Goal: Task Accomplishment & Management: Use online tool/utility

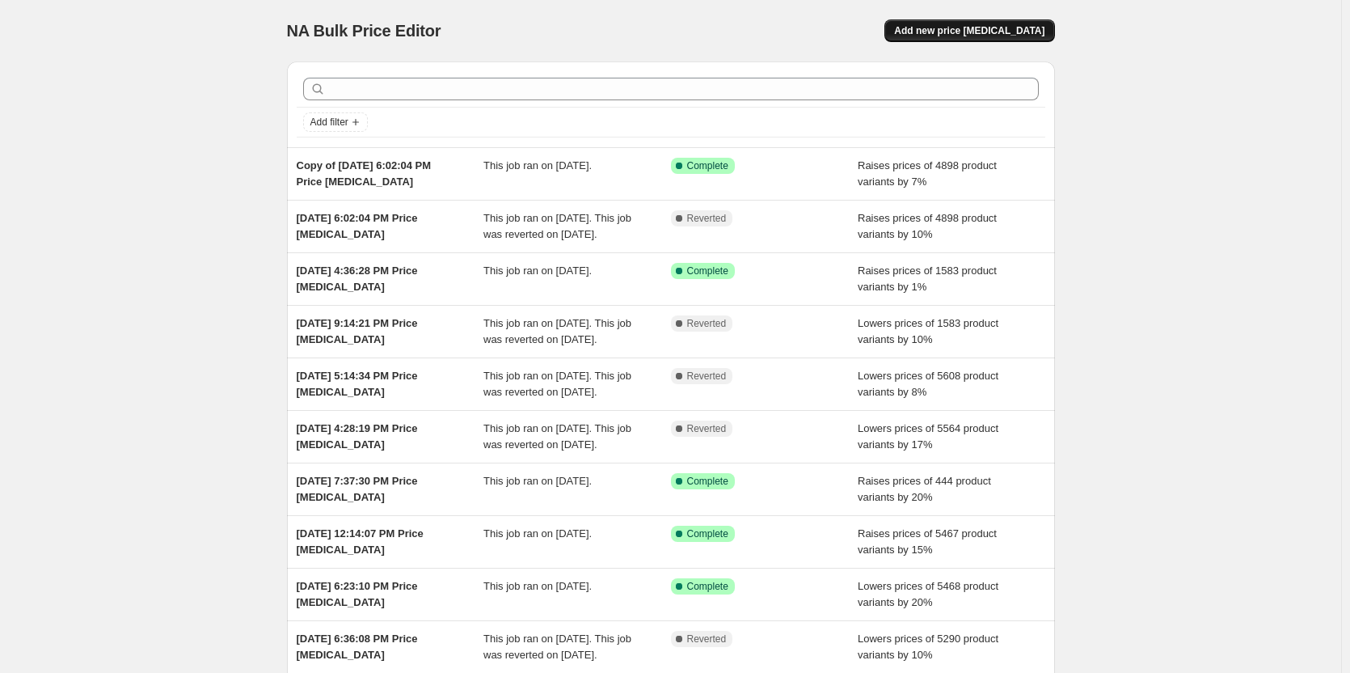
click at [939, 32] on span "Add new price [MEDICAL_DATA]" at bounding box center [969, 30] width 150 height 13
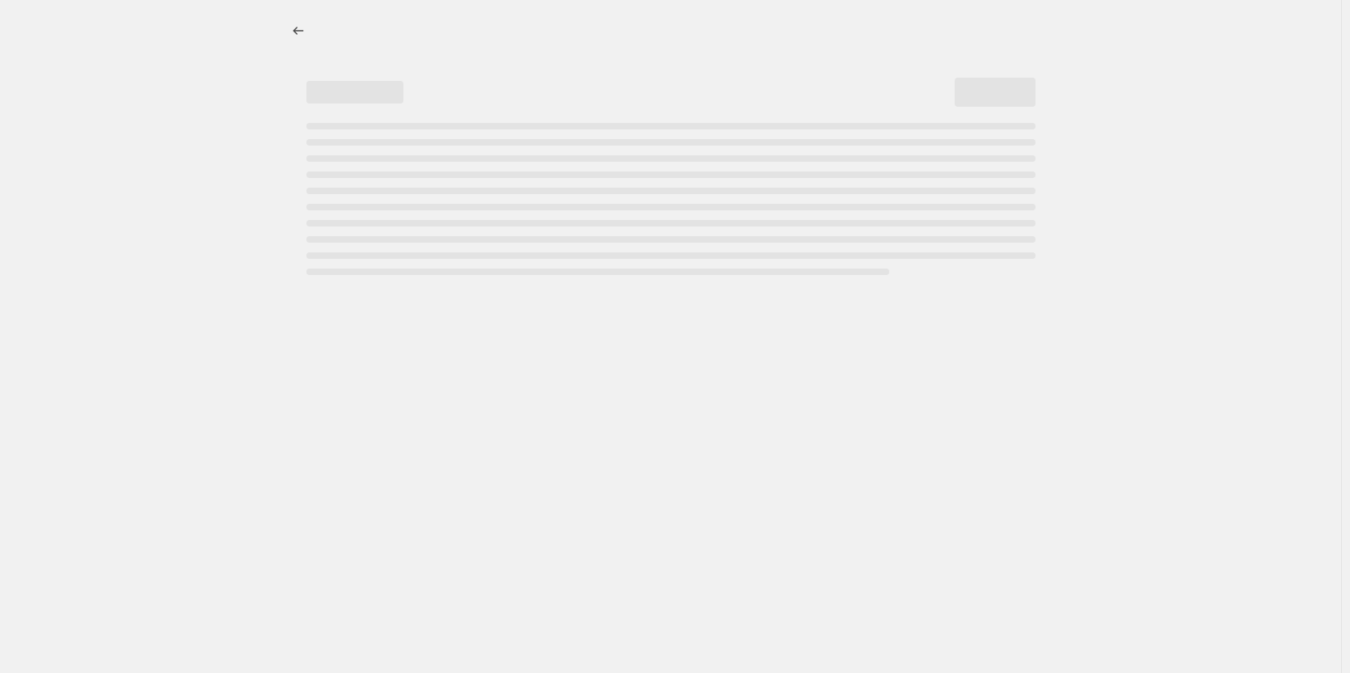
select select "percentage"
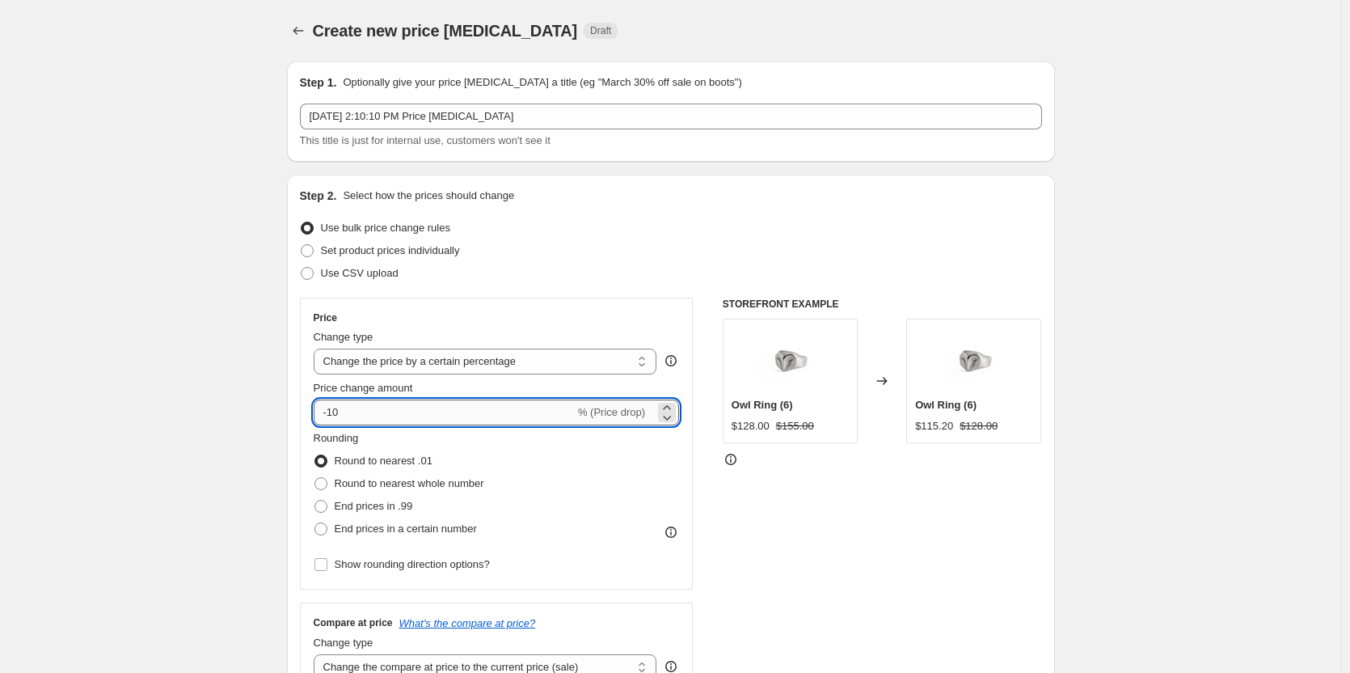
drag, startPoint x: 361, startPoint y: 406, endPoint x: 317, endPoint y: 403, distance: 44.6
click at [317, 403] on input "-10" at bounding box center [444, 412] width 261 height 26
type input "5"
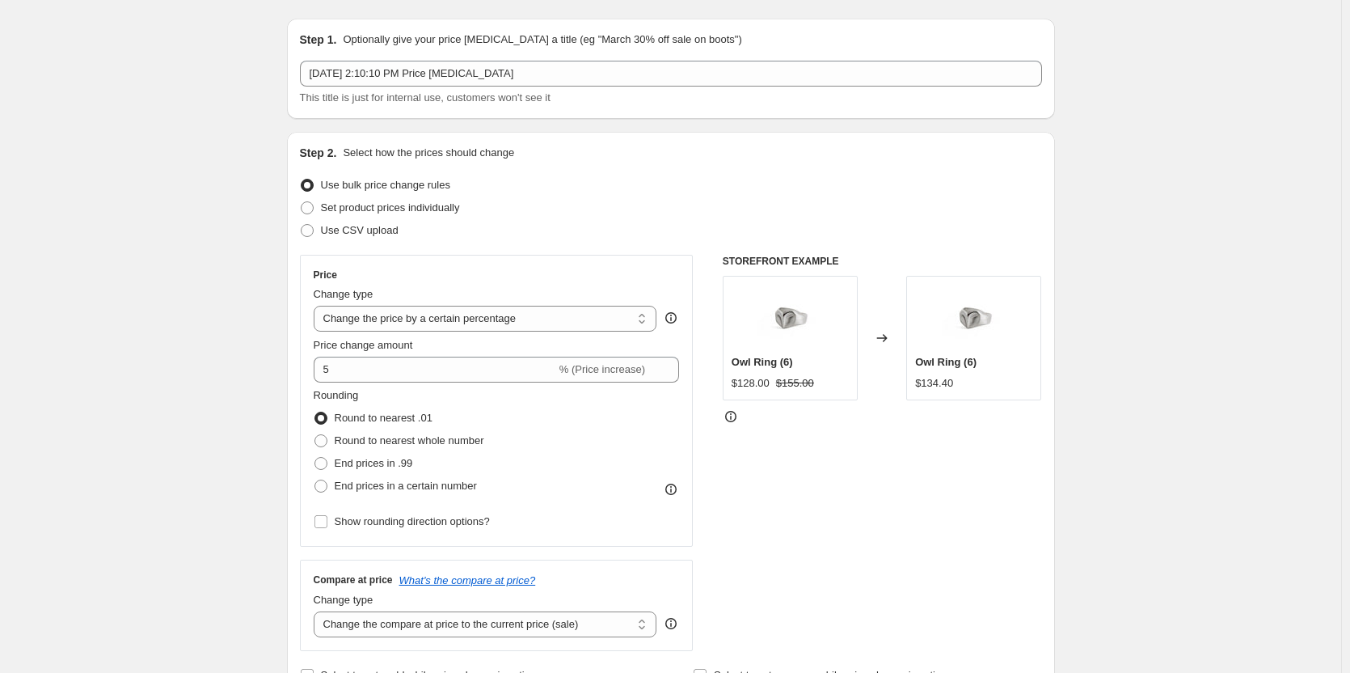
scroll to position [81, 0]
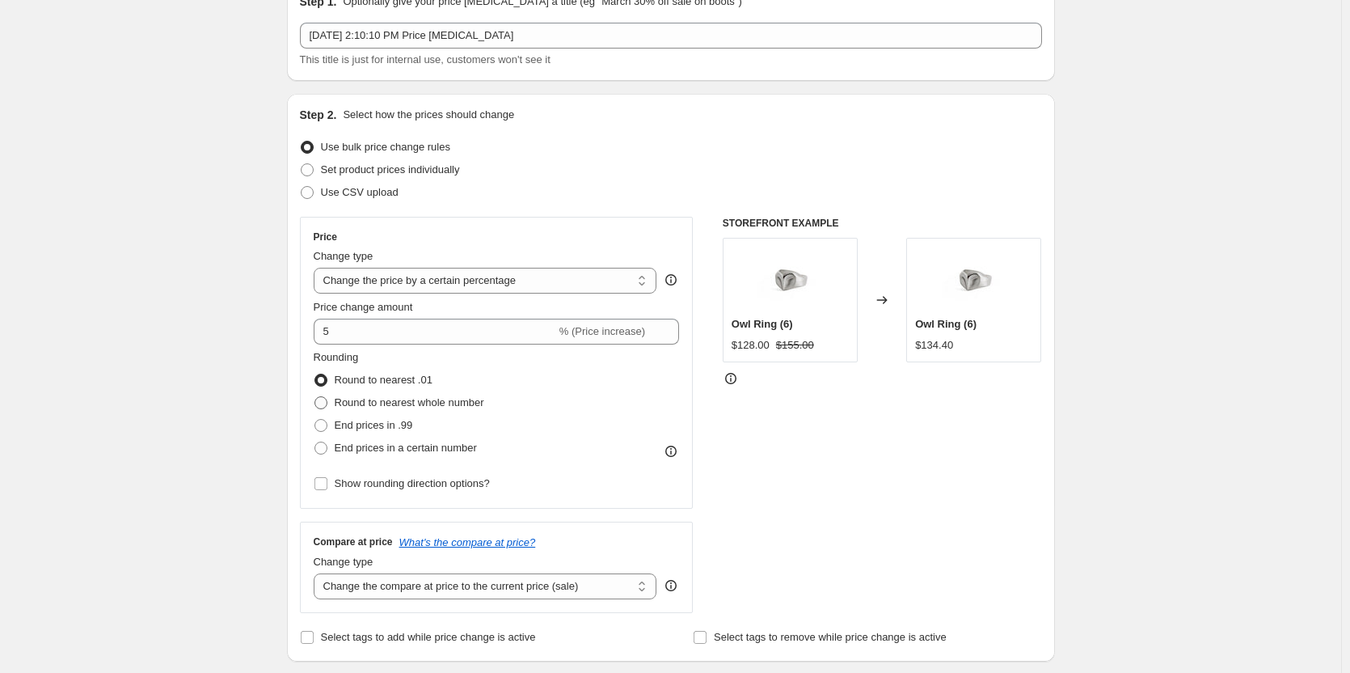
click at [325, 403] on span at bounding box center [321, 402] width 13 height 13
click at [315, 397] on input "Round to nearest whole number" at bounding box center [315, 396] width 1 height 1
radio input "true"
click at [326, 381] on span at bounding box center [321, 380] width 13 height 13
click at [315, 374] on input "Round to nearest .01" at bounding box center [315, 374] width 1 height 1
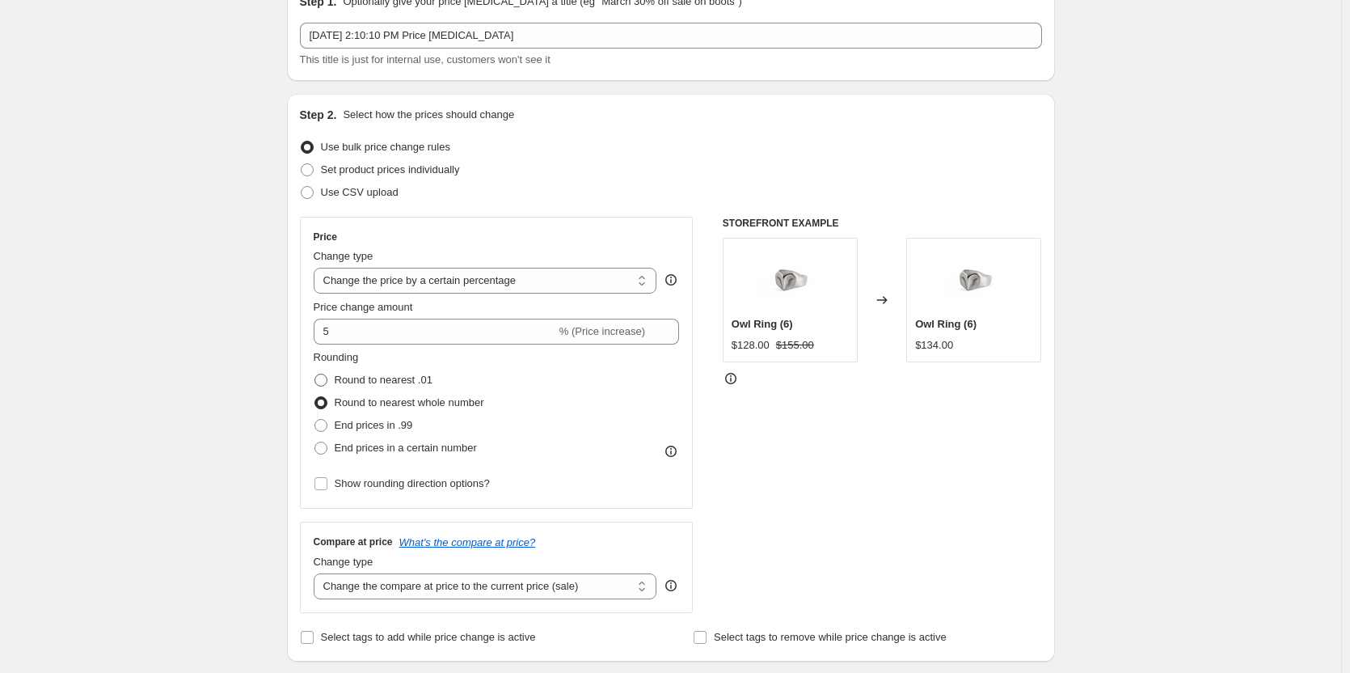
radio input "true"
click at [325, 403] on span at bounding box center [321, 402] width 13 height 13
click at [315, 397] on input "Round to nearest whole number" at bounding box center [315, 396] width 1 height 1
radio input "true"
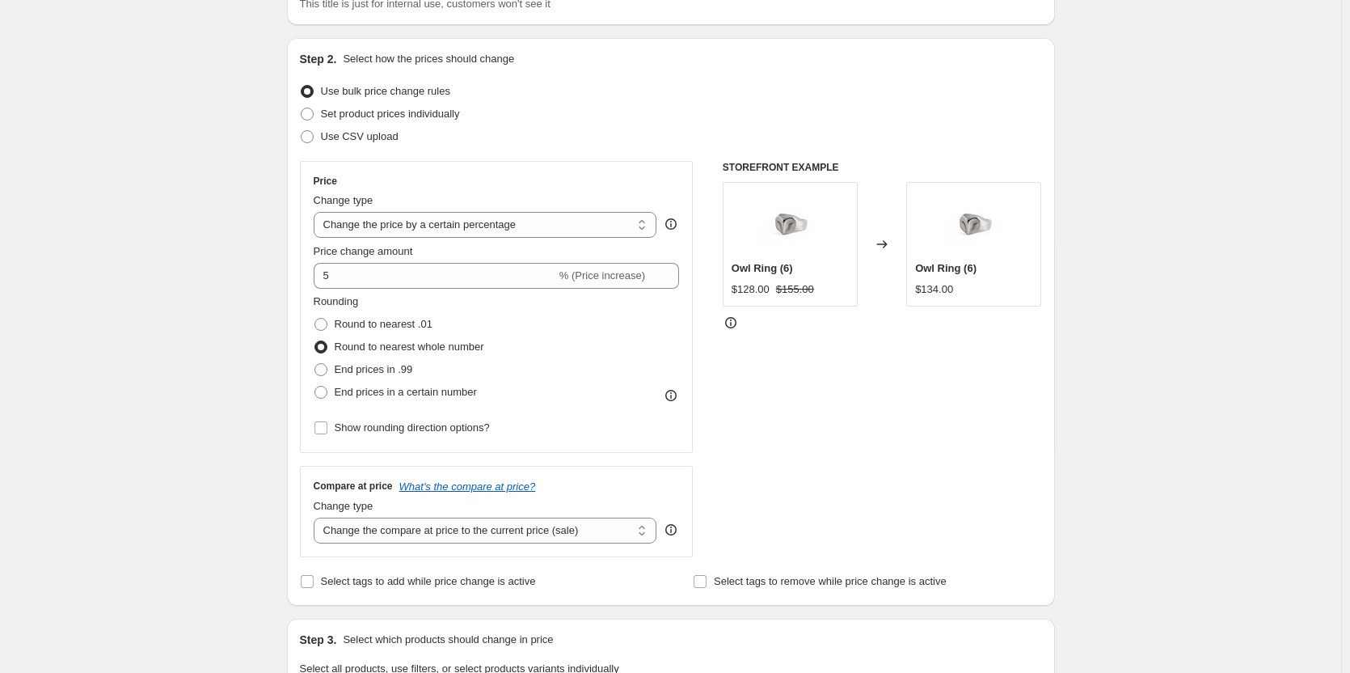
scroll to position [162, 0]
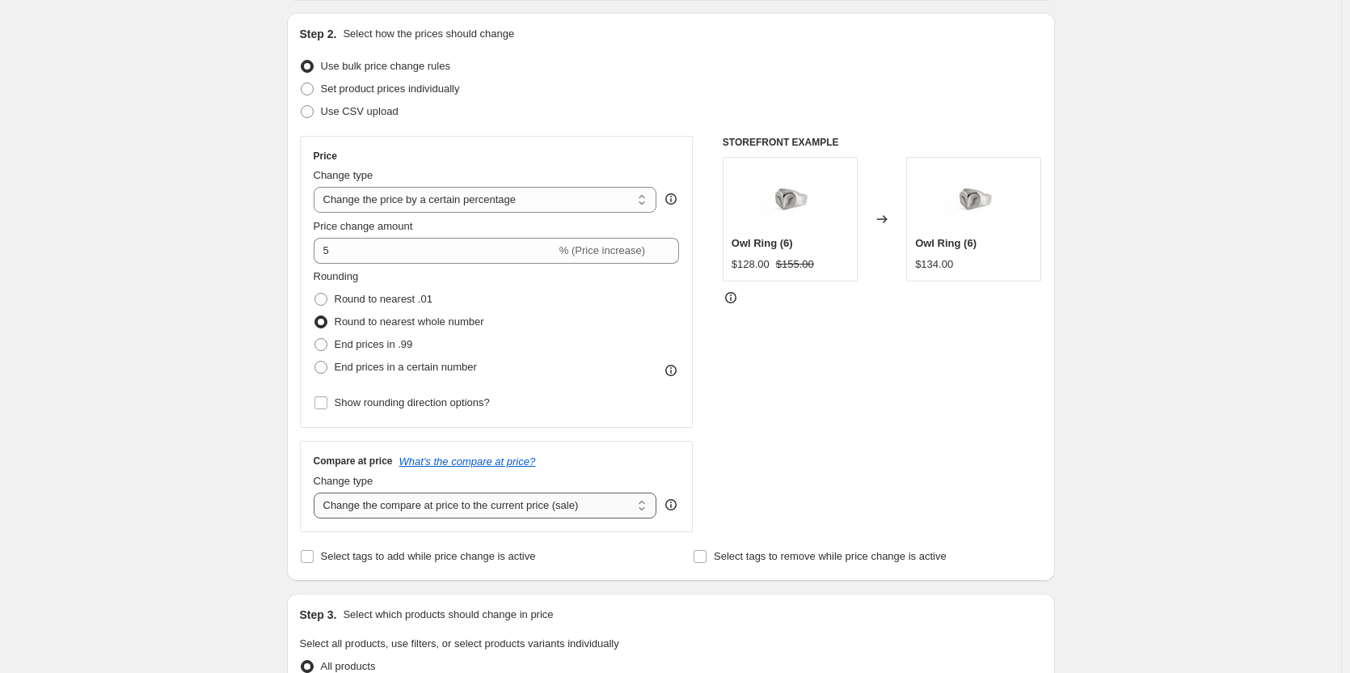
click at [371, 509] on select "Change the compare at price to the current price (sale) Change the compare at p…" at bounding box center [486, 505] width 344 height 26
click at [317, 492] on select "Change the compare at price to the current price (sale) Change the compare at p…" at bounding box center [486, 505] width 344 height 26
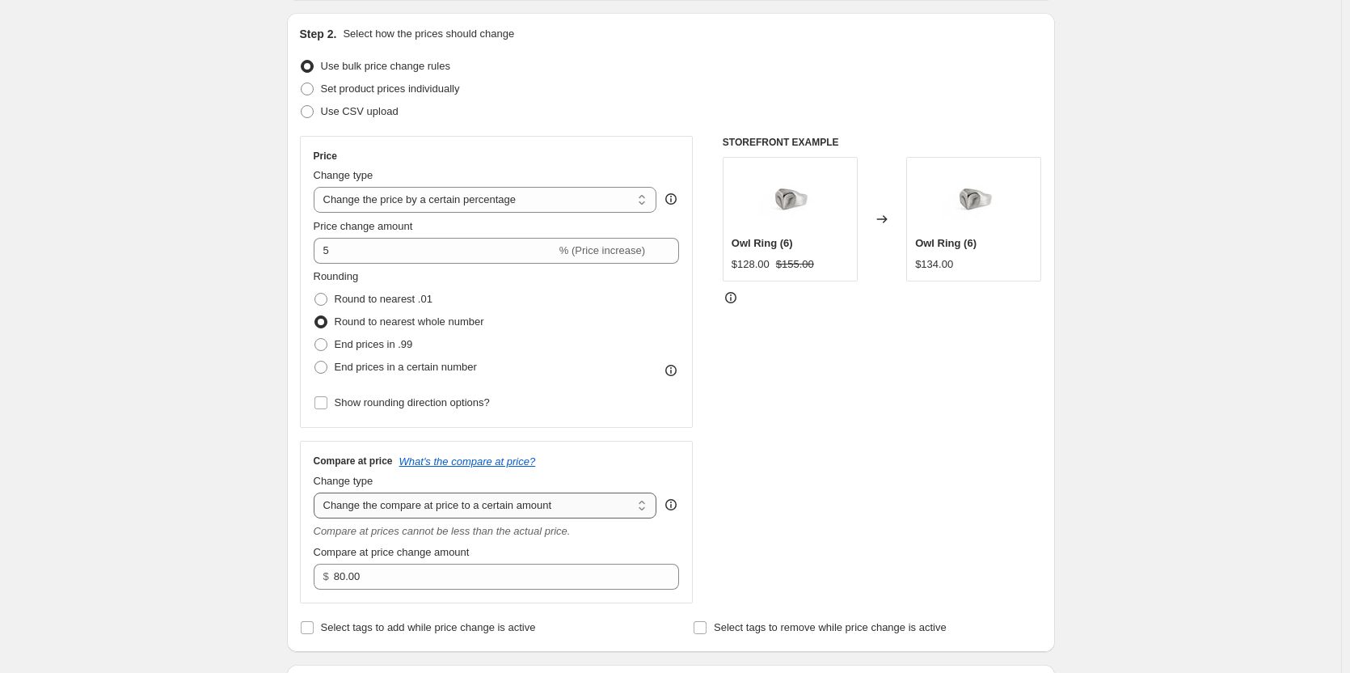
click at [406, 492] on select "Change the compare at price to the current price (sale) Change the compare at p…" at bounding box center [486, 505] width 344 height 26
select select "percentage"
click at [317, 492] on select "Change the compare at price to the current price (sale) Change the compare at p…" at bounding box center [486, 505] width 344 height 26
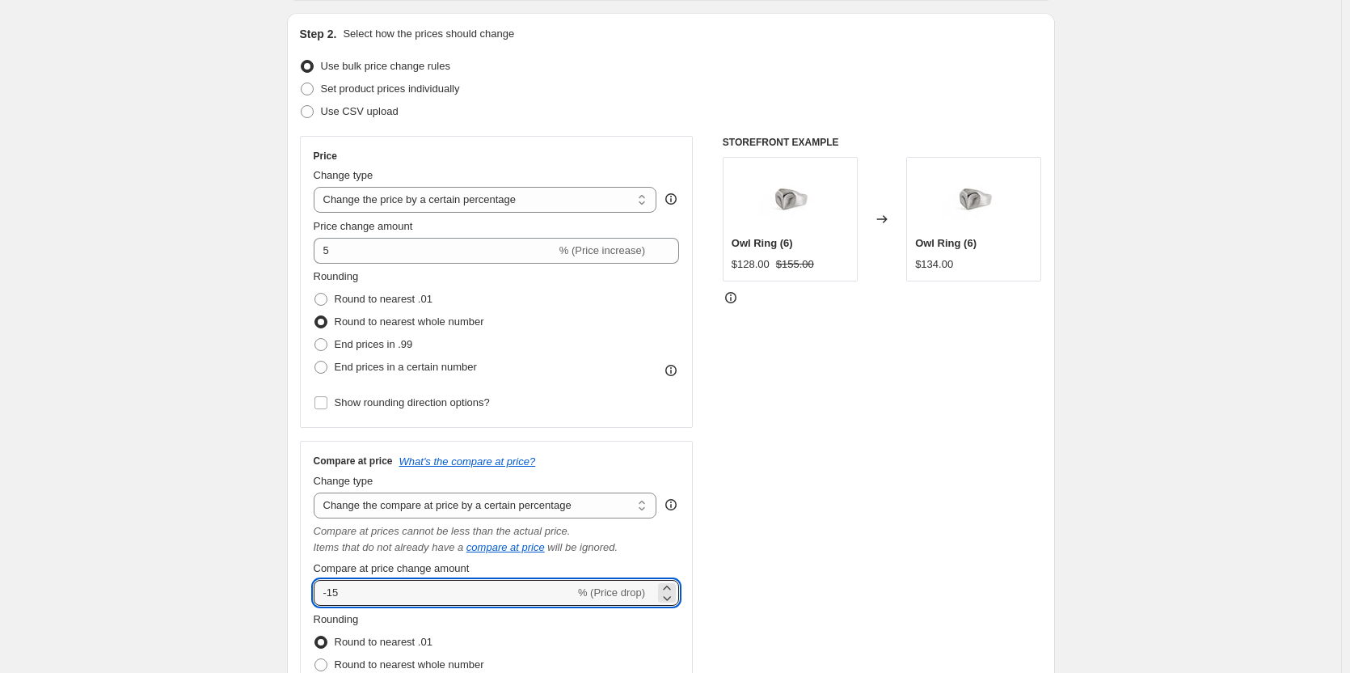
drag, startPoint x: 368, startPoint y: 587, endPoint x: 310, endPoint y: 587, distance: 57.4
click at [310, 587] on div "Compare at price What's the compare at price? Change type Change the compare at…" at bounding box center [497, 606] width 394 height 330
type input "5"
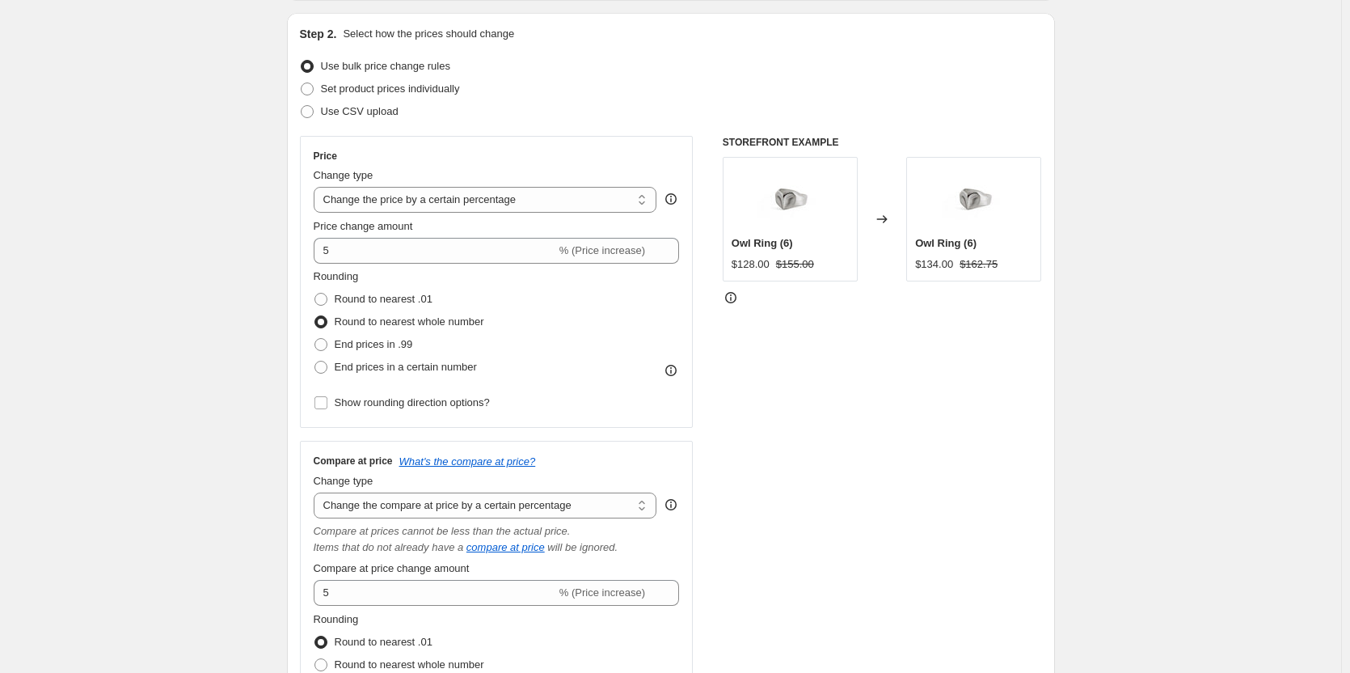
scroll to position [243, 0]
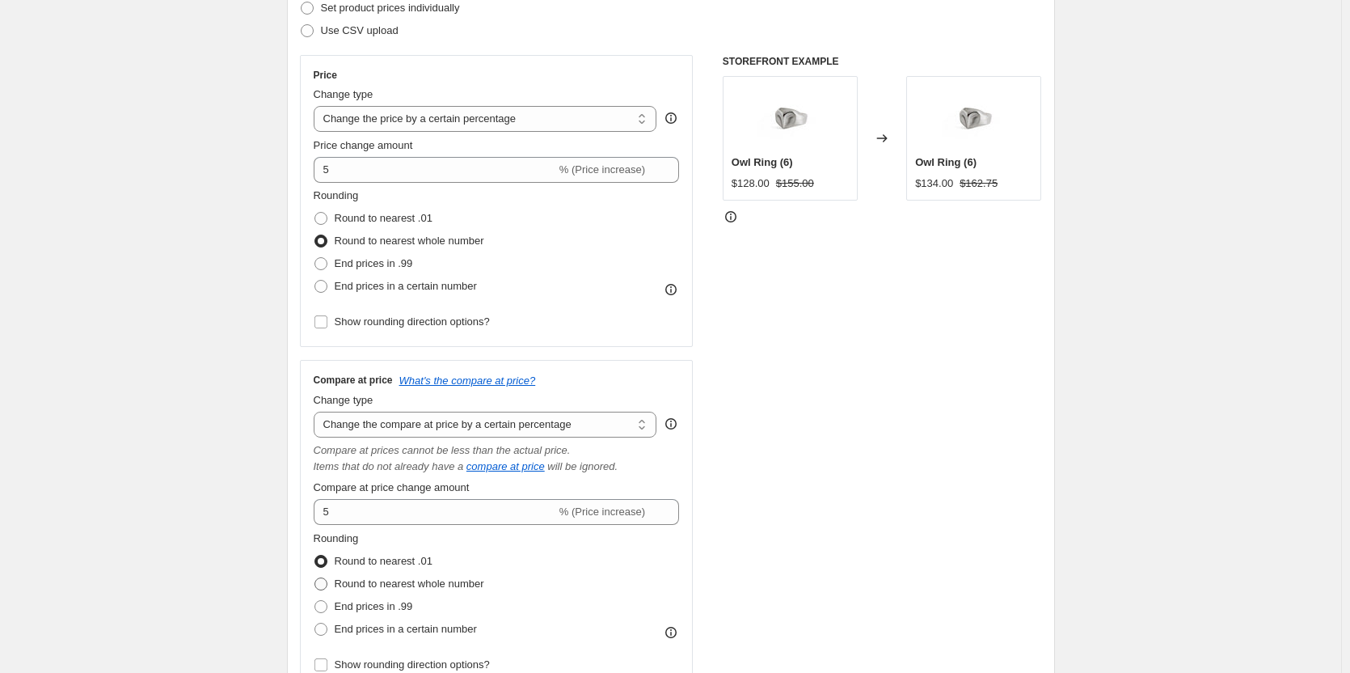
click at [326, 580] on span at bounding box center [321, 583] width 13 height 13
click at [315, 578] on input "Round to nearest whole number" at bounding box center [315, 577] width 1 height 1
radio input "true"
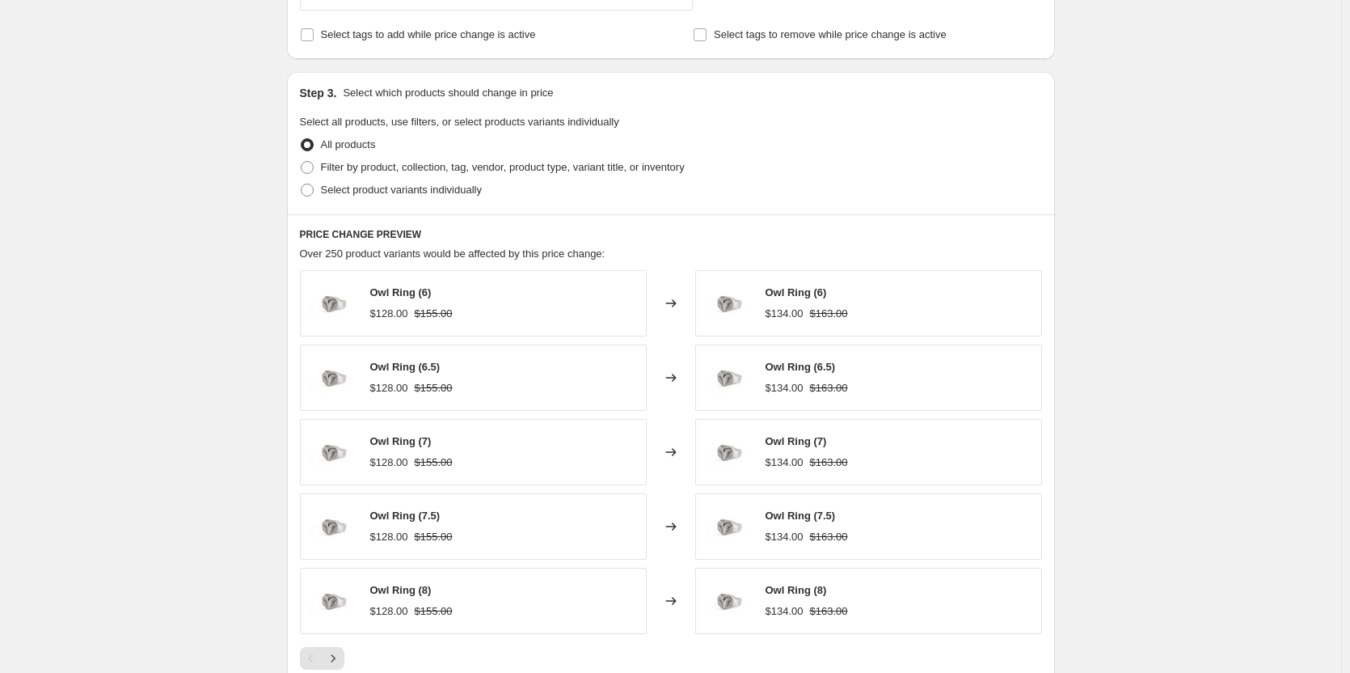
scroll to position [1182, 0]
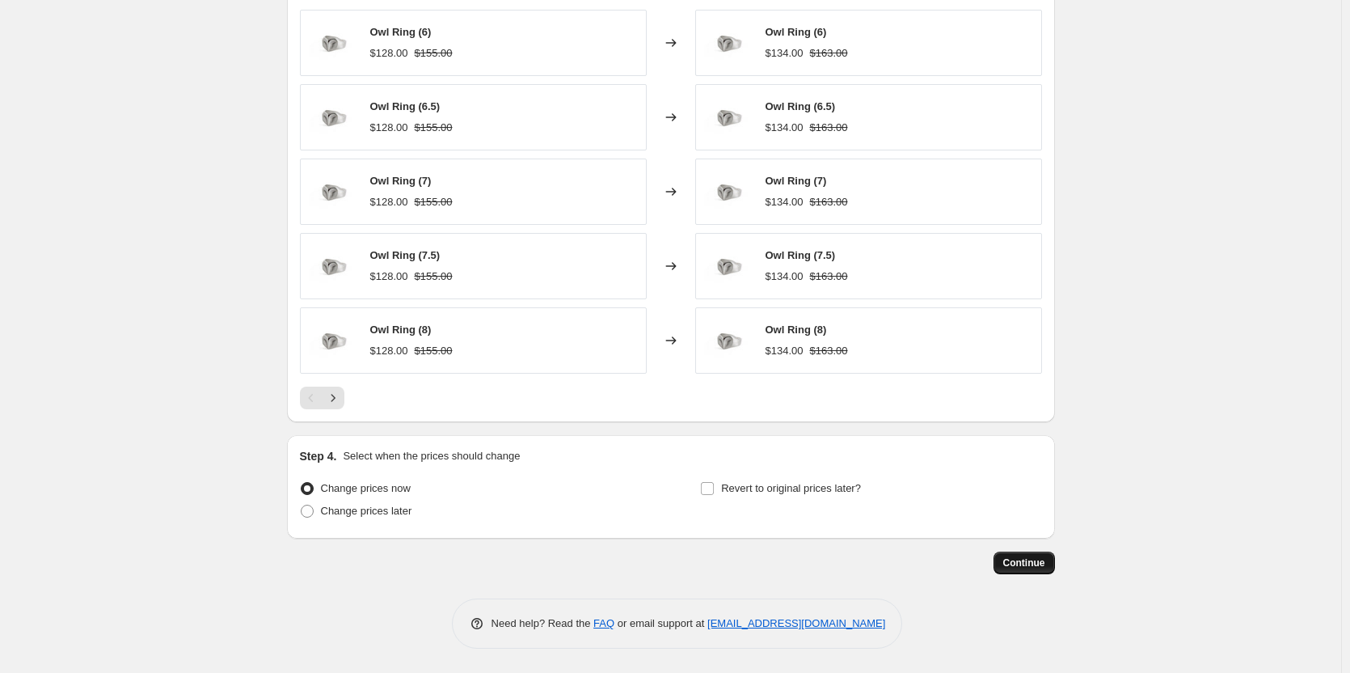
click at [1020, 561] on span "Continue" at bounding box center [1024, 562] width 42 height 13
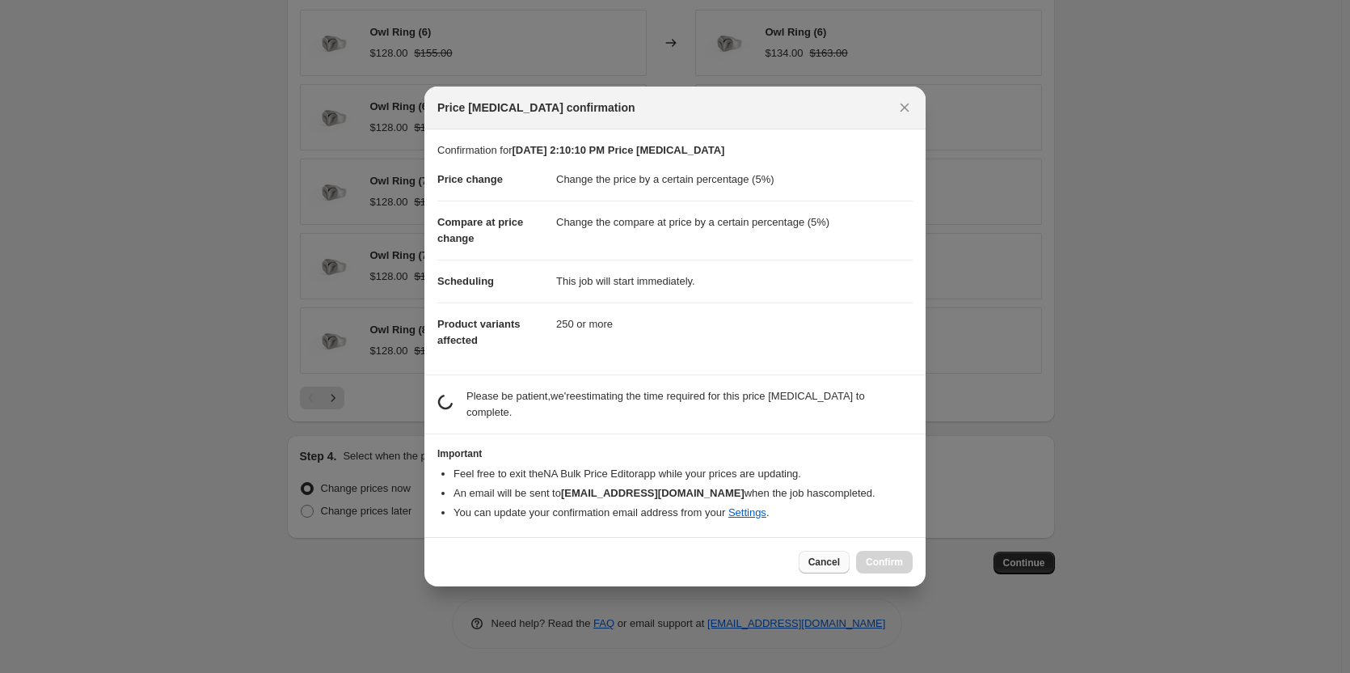
click at [809, 561] on span "Cancel" at bounding box center [825, 561] width 32 height 13
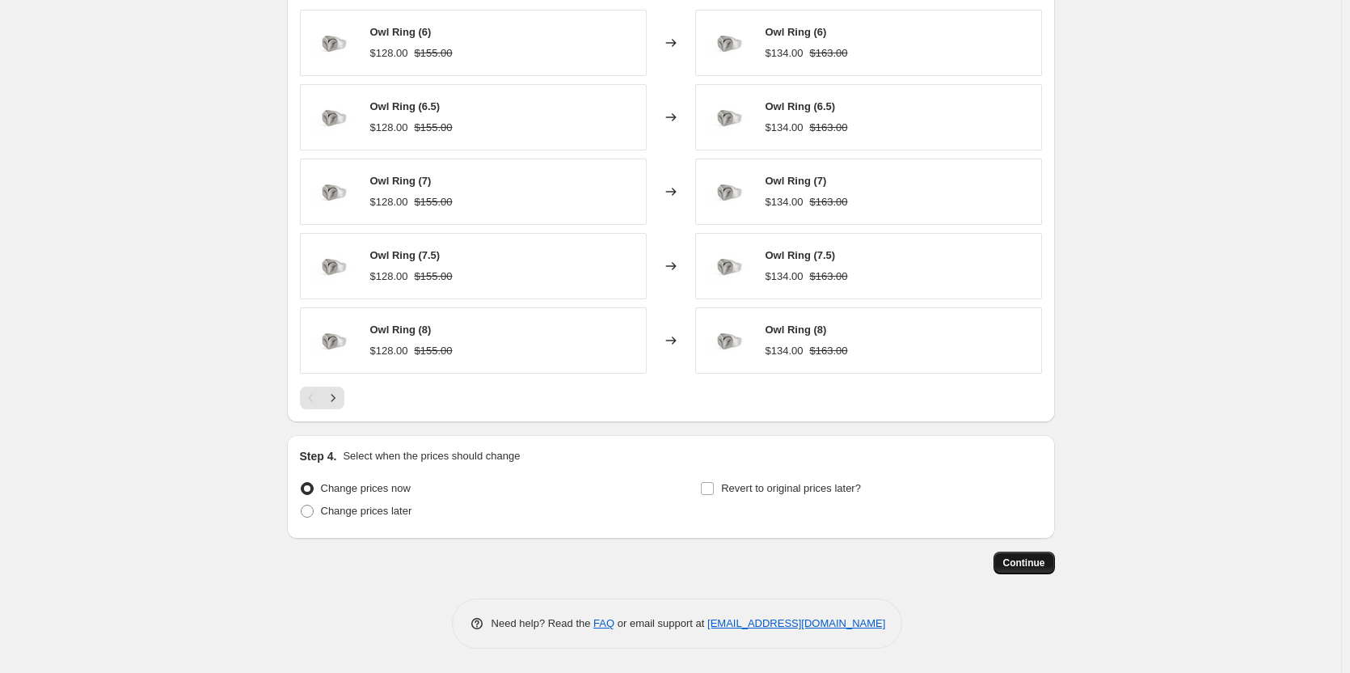
click at [1009, 568] on span "Continue" at bounding box center [1024, 562] width 42 height 13
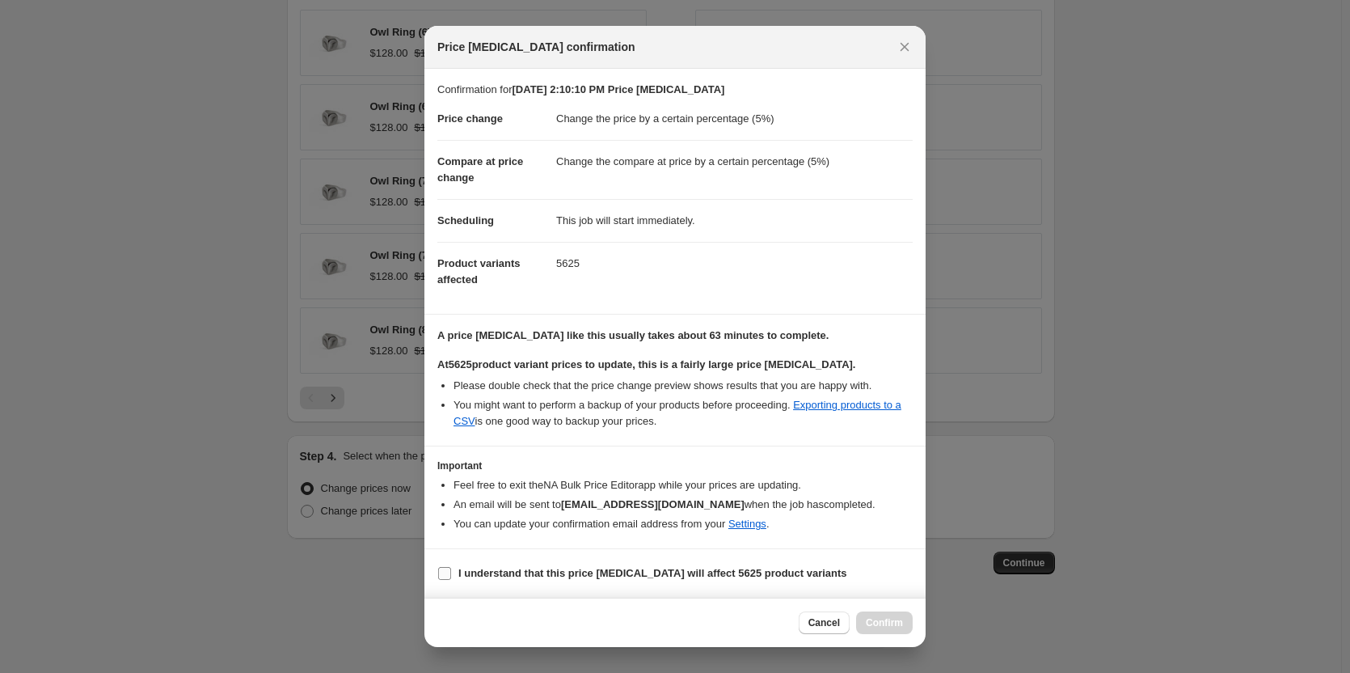
click at [449, 568] on input "I understand that this price [MEDICAL_DATA] will affect 5625 product variants" at bounding box center [444, 573] width 13 height 13
checkbox input "false"
click at [825, 624] on span "Cancel" at bounding box center [825, 622] width 32 height 13
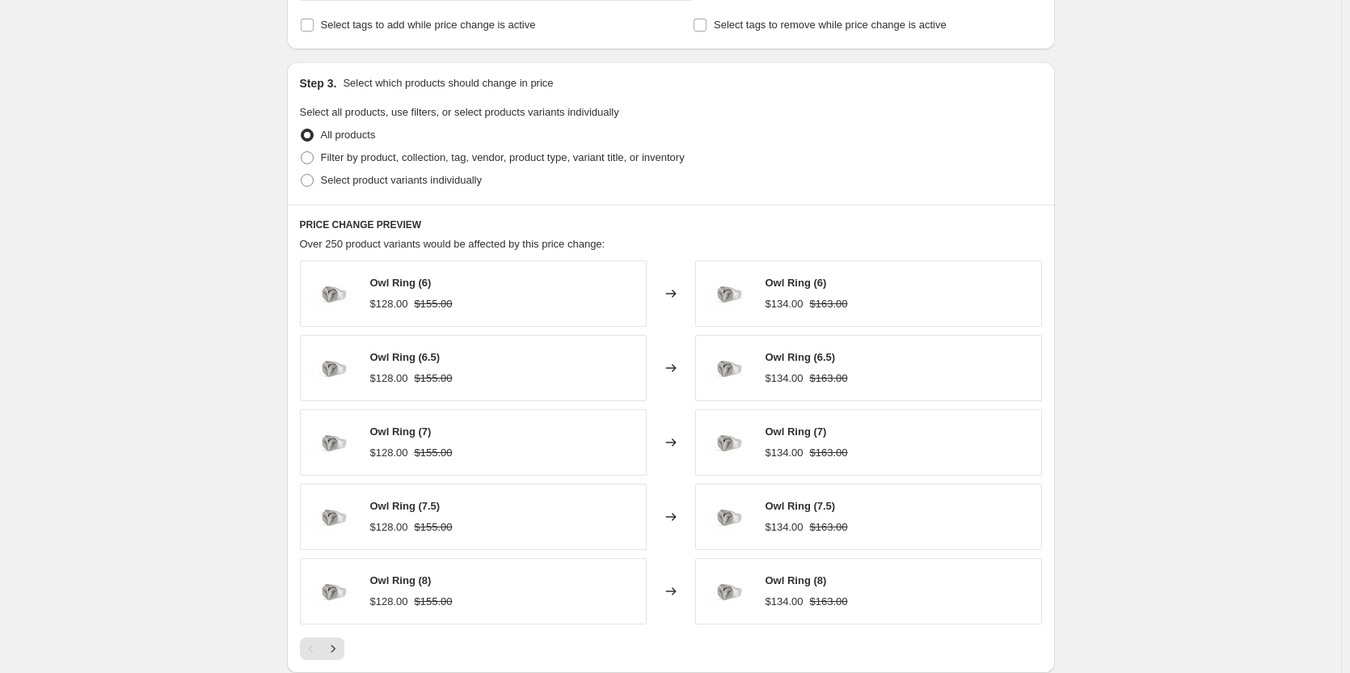
scroll to position [697, 0]
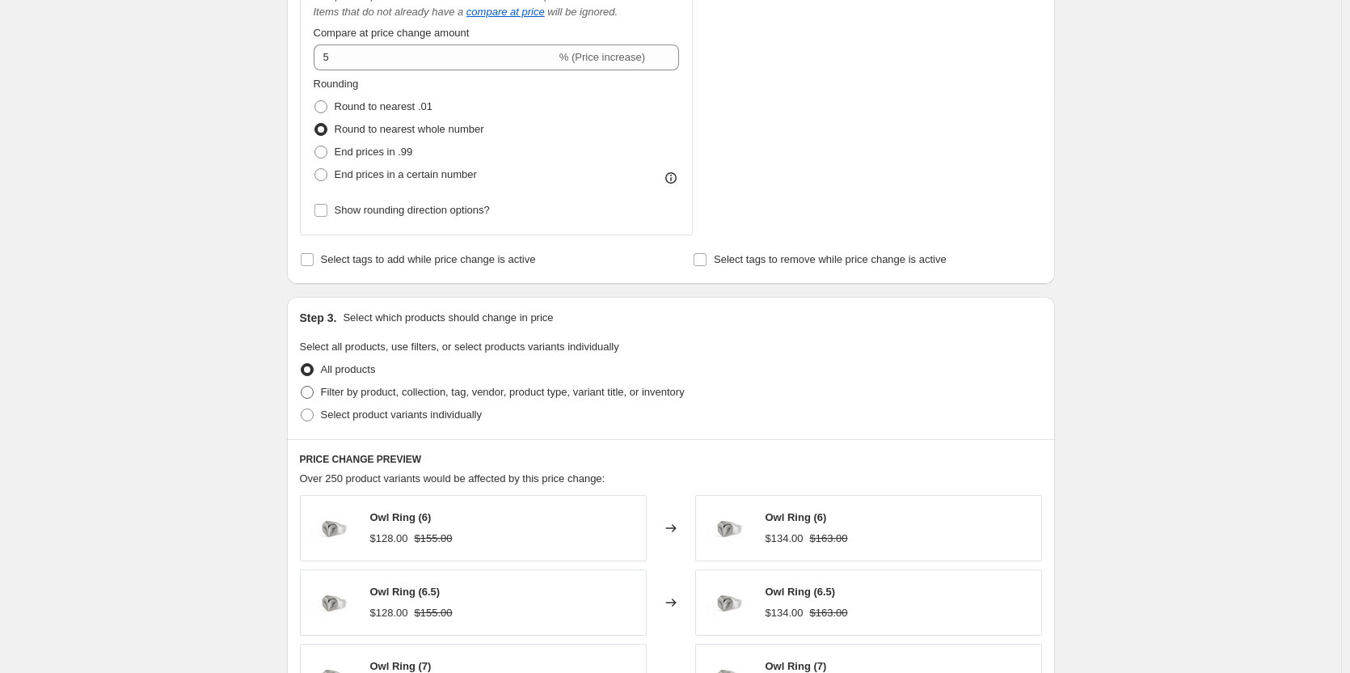
click at [312, 389] on span at bounding box center [307, 392] width 13 height 13
click at [302, 386] on input "Filter by product, collection, tag, vendor, product type, variant title, or inv…" at bounding box center [301, 386] width 1 height 1
radio input "true"
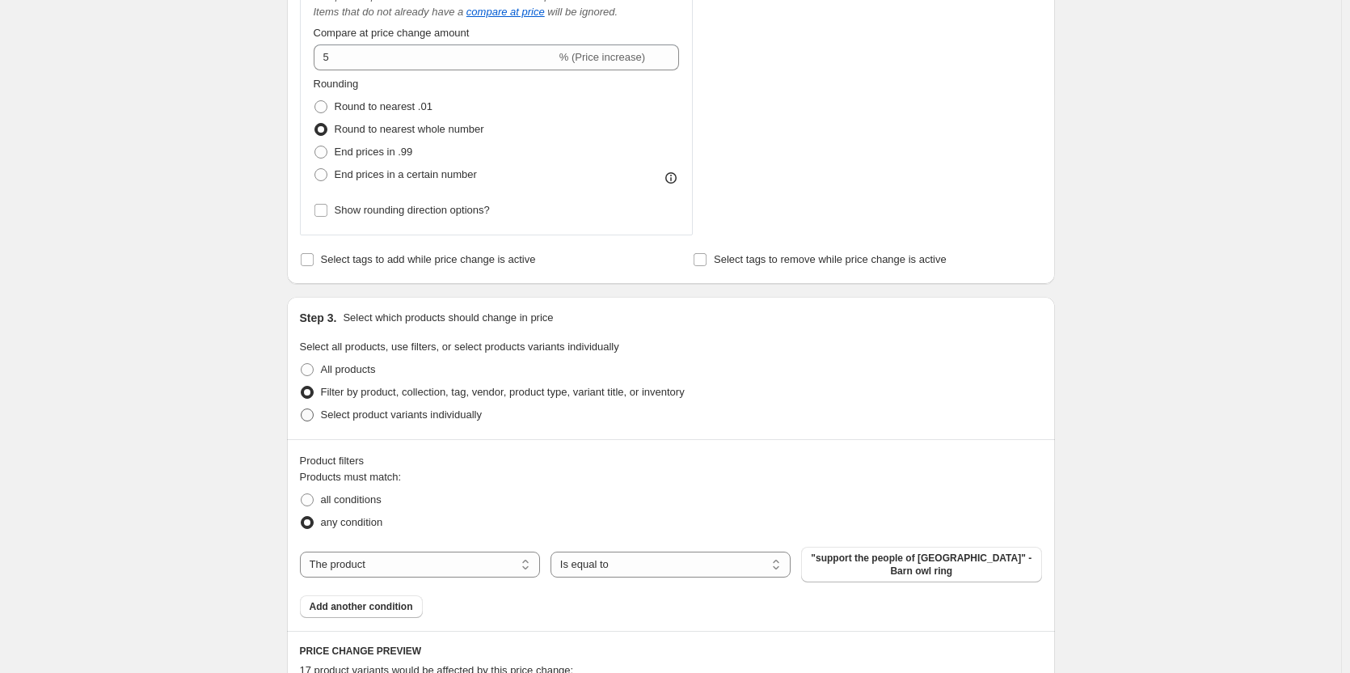
click at [305, 417] on span at bounding box center [307, 414] width 13 height 13
click at [302, 409] on input "Select product variants individually" at bounding box center [301, 408] width 1 height 1
radio input "true"
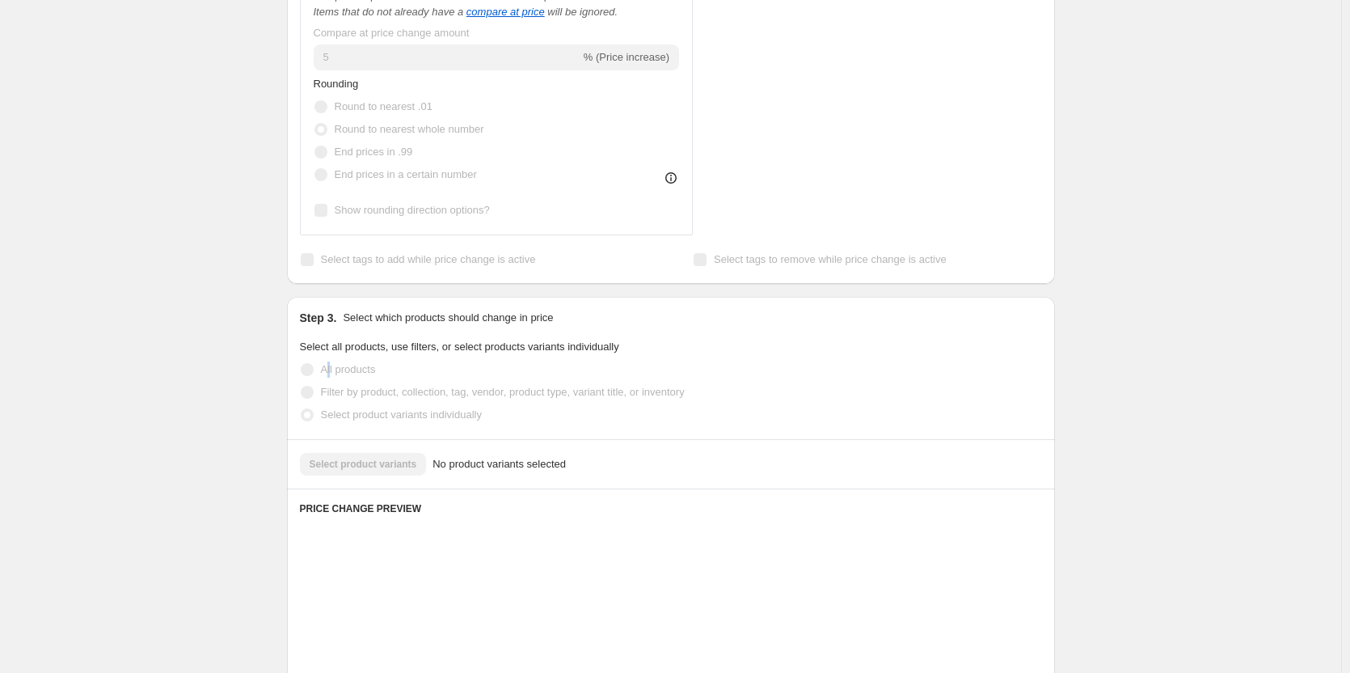
drag, startPoint x: 334, startPoint y: 374, endPoint x: 308, endPoint y: 395, distance: 33.9
click at [326, 386] on ul "All products Filter by product, collection, tag, vendor, product type, variant …" at bounding box center [671, 392] width 742 height 68
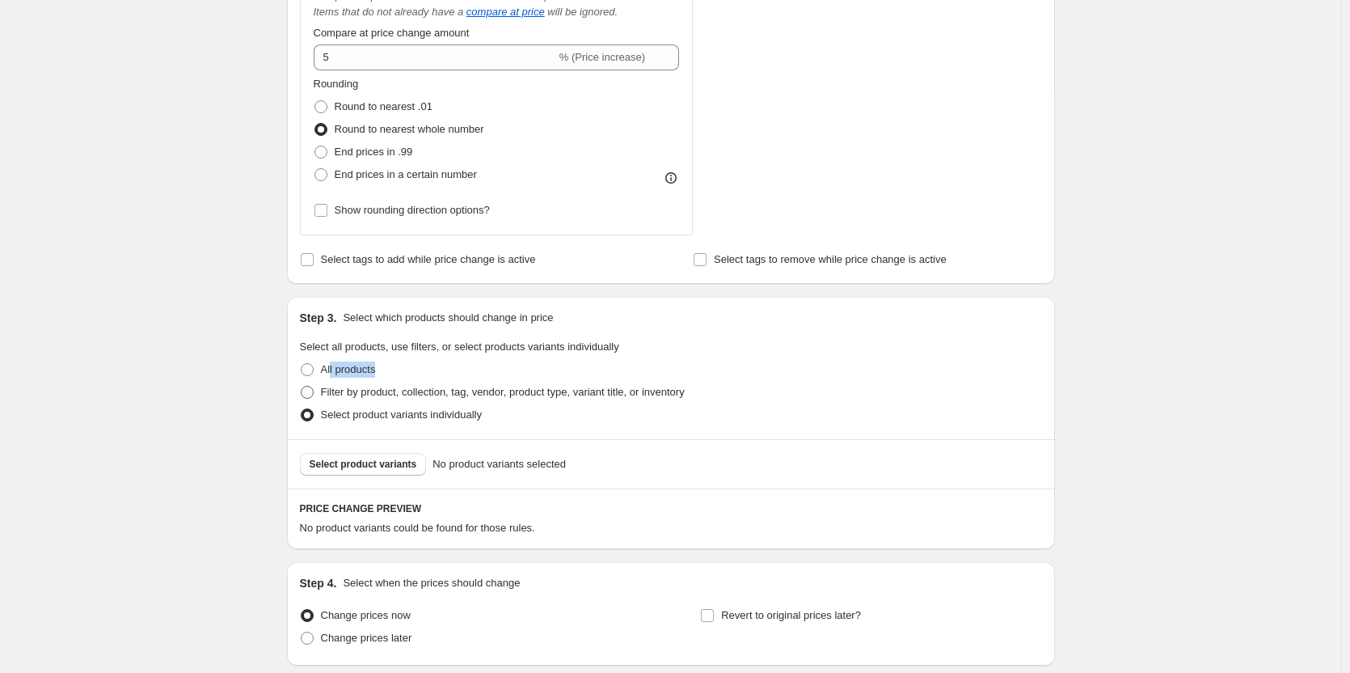
click at [308, 395] on span at bounding box center [307, 392] width 13 height 13
click at [302, 386] on input "Filter by product, collection, tag, vendor, product type, variant title, or inv…" at bounding box center [301, 386] width 1 height 1
radio input "true"
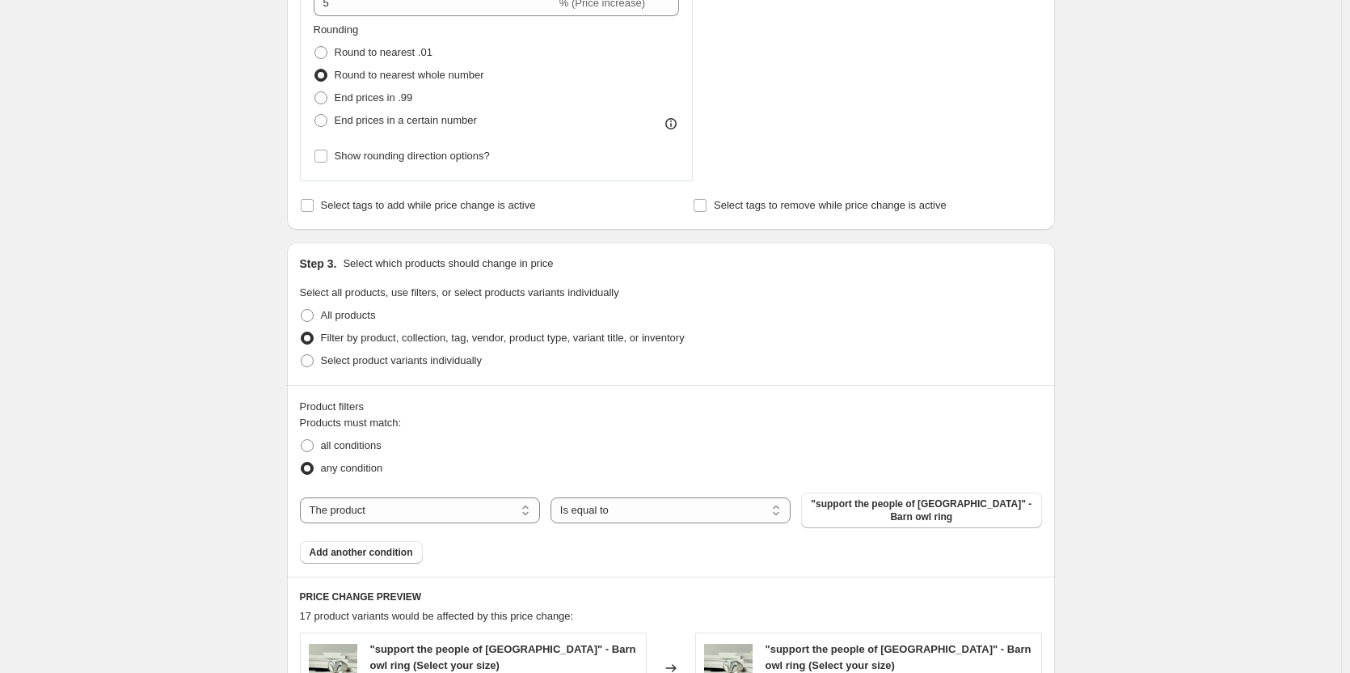
scroll to position [778, 0]
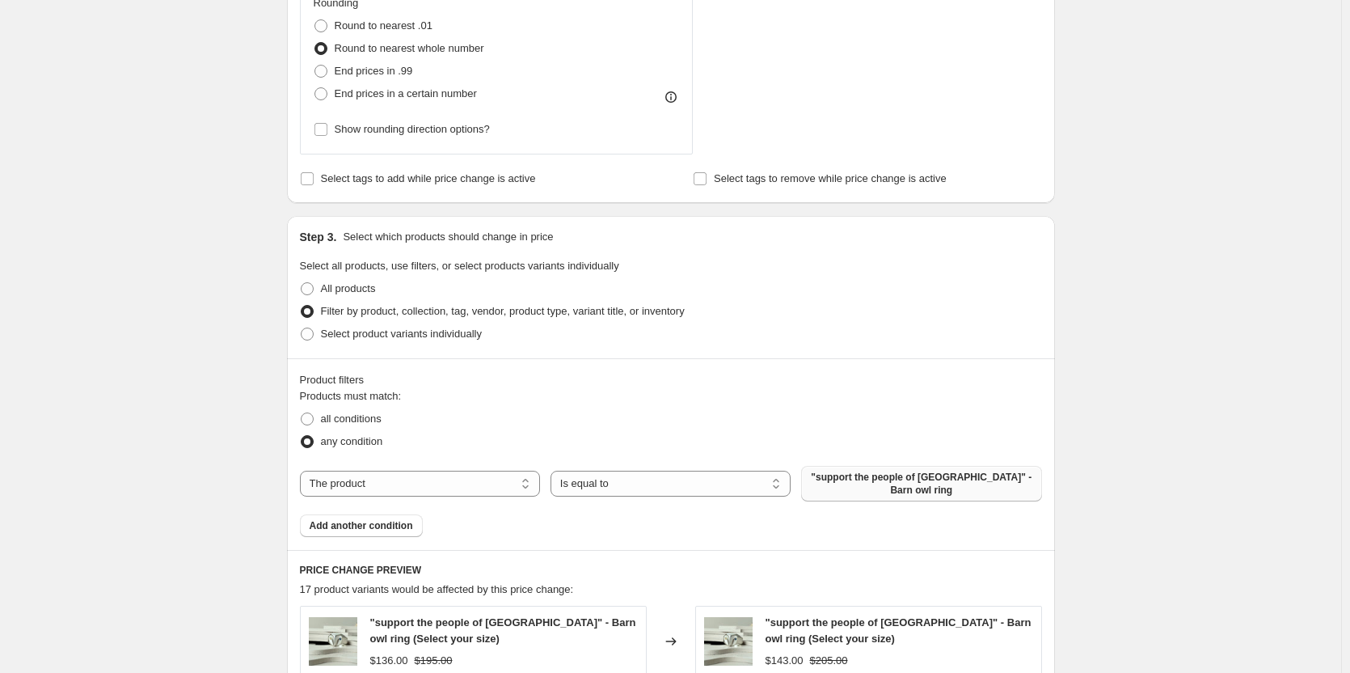
click at [905, 484] on span ""support the people of [GEOGRAPHIC_DATA]" - Barn owl ring" at bounding box center [921, 484] width 221 height 26
click at [366, 423] on span "all conditions" at bounding box center [351, 418] width 61 height 12
click at [302, 413] on input "all conditions" at bounding box center [301, 412] width 1 height 1
radio input "true"
click at [605, 479] on select "Is equal to Is not equal to" at bounding box center [671, 484] width 240 height 26
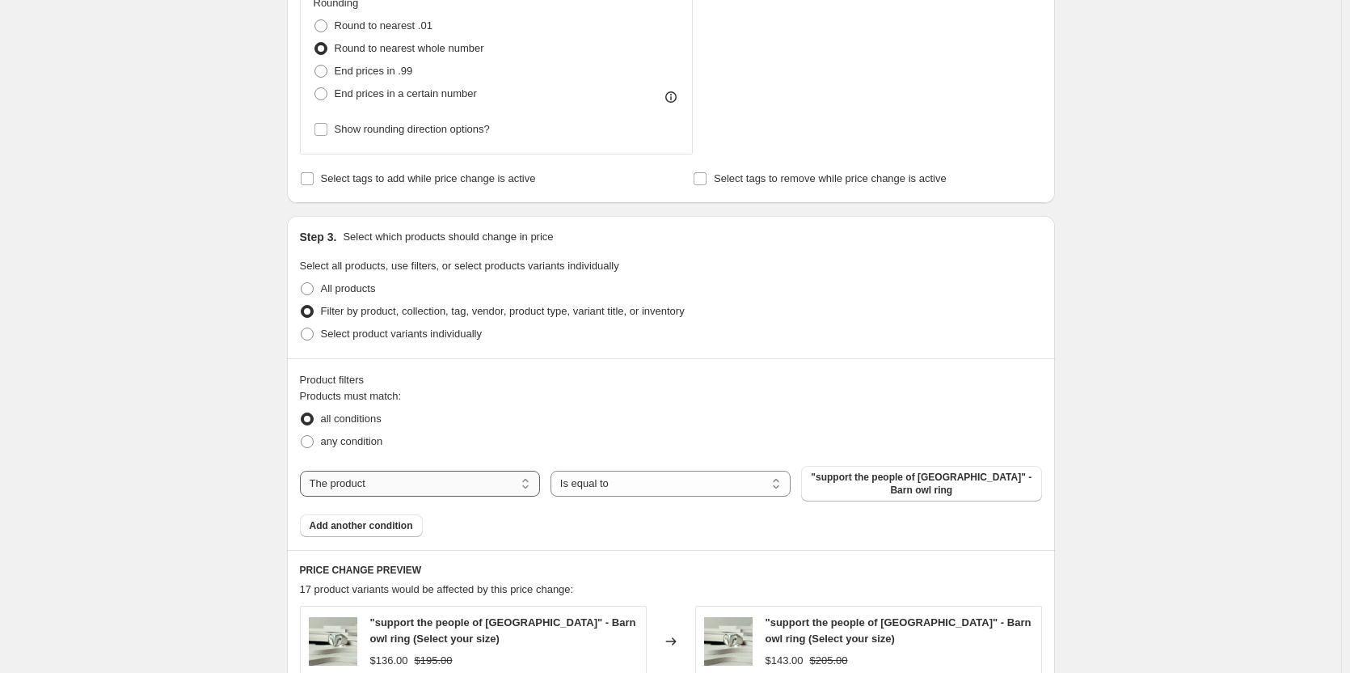
click at [475, 479] on select "The product The product's collection The product's tag The product's vendor The…" at bounding box center [420, 484] width 240 height 26
select select "collection"
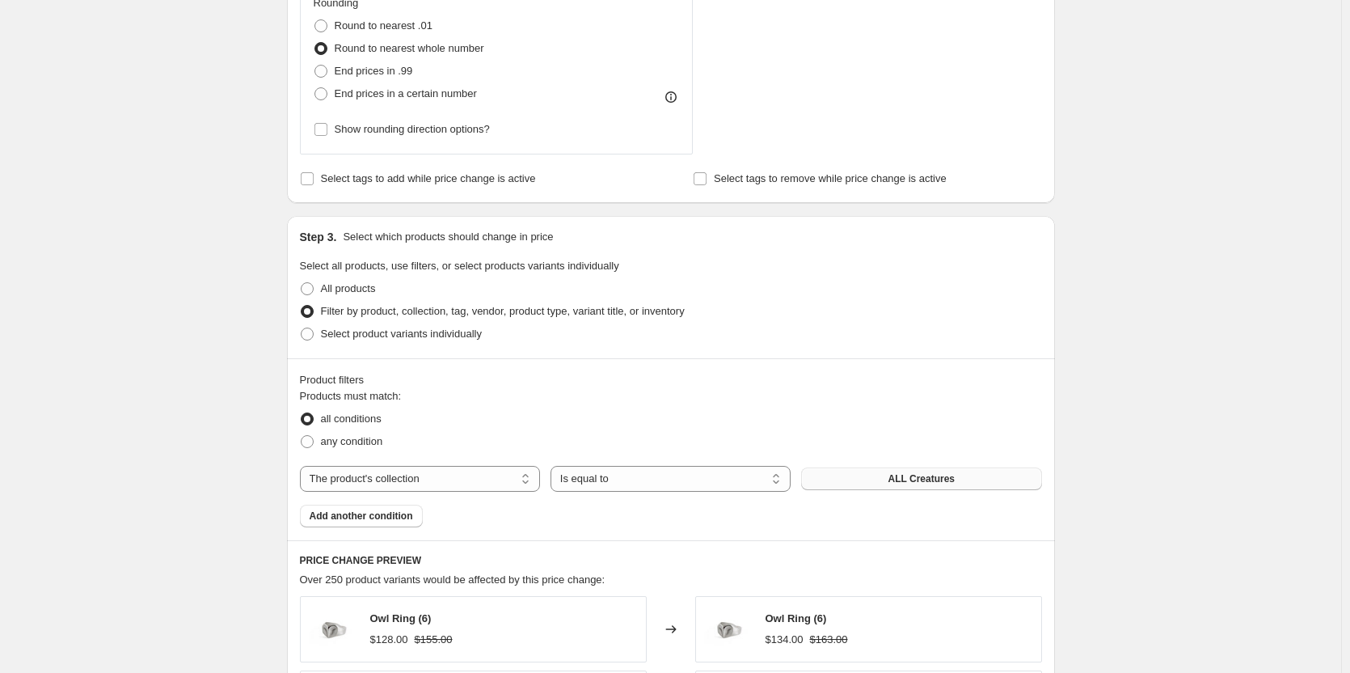
click at [875, 484] on button "ALL Creatures" at bounding box center [921, 478] width 240 height 23
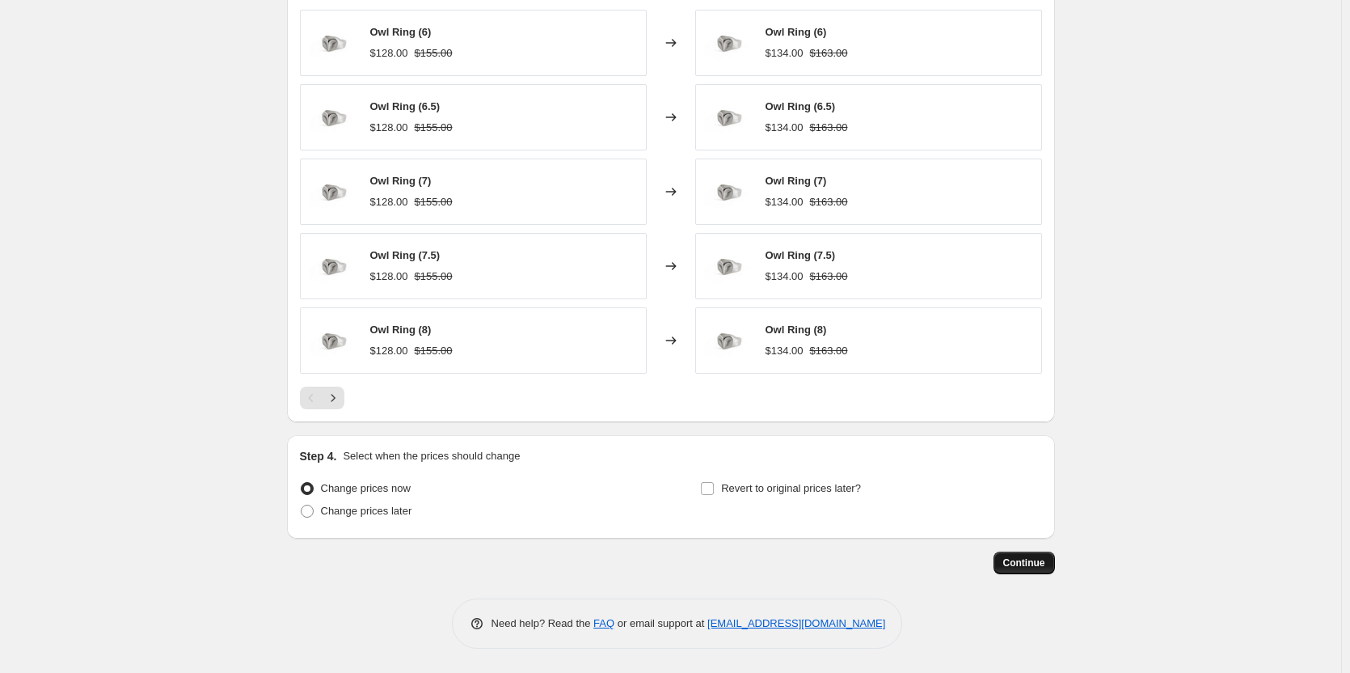
click at [1025, 564] on span "Continue" at bounding box center [1024, 562] width 42 height 13
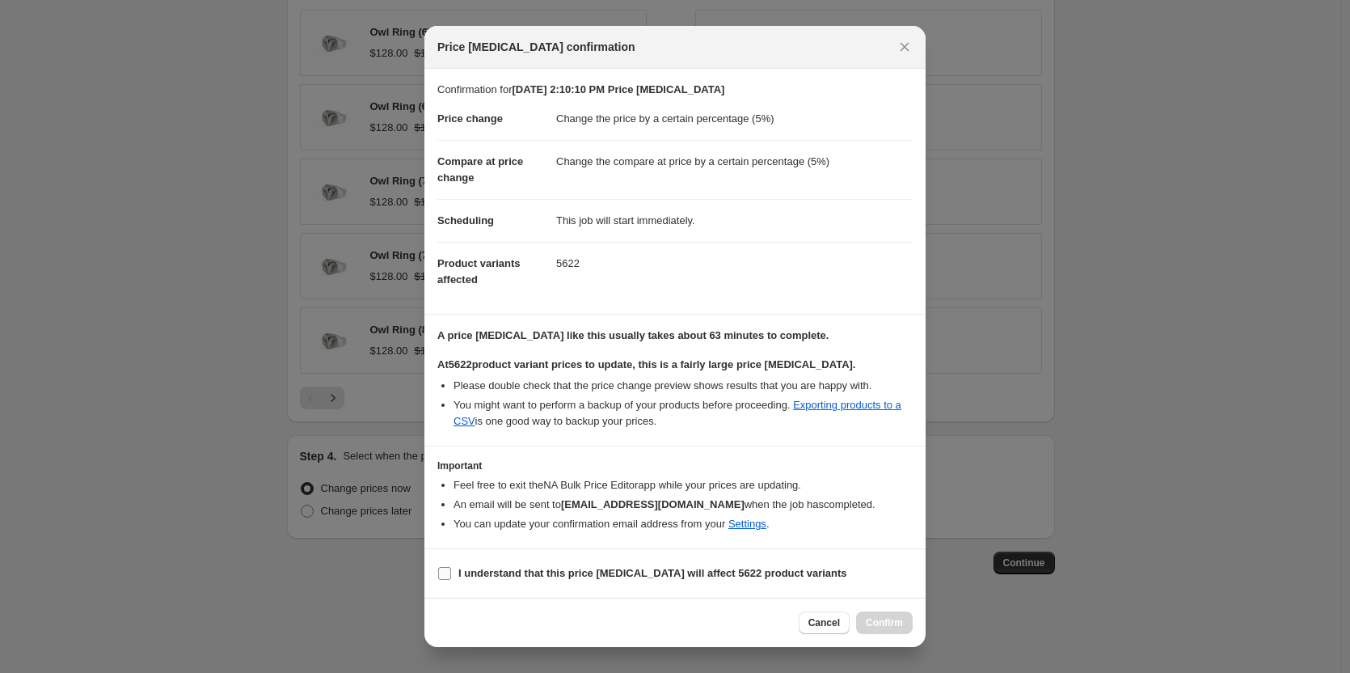
click at [451, 570] on span ":r24:" at bounding box center [444, 573] width 15 height 15
click at [451, 570] on input "I understand that this price [MEDICAL_DATA] will affect 5622 product variants" at bounding box center [444, 573] width 13 height 13
checkbox input "true"
click at [880, 620] on span "Confirm" at bounding box center [884, 622] width 37 height 13
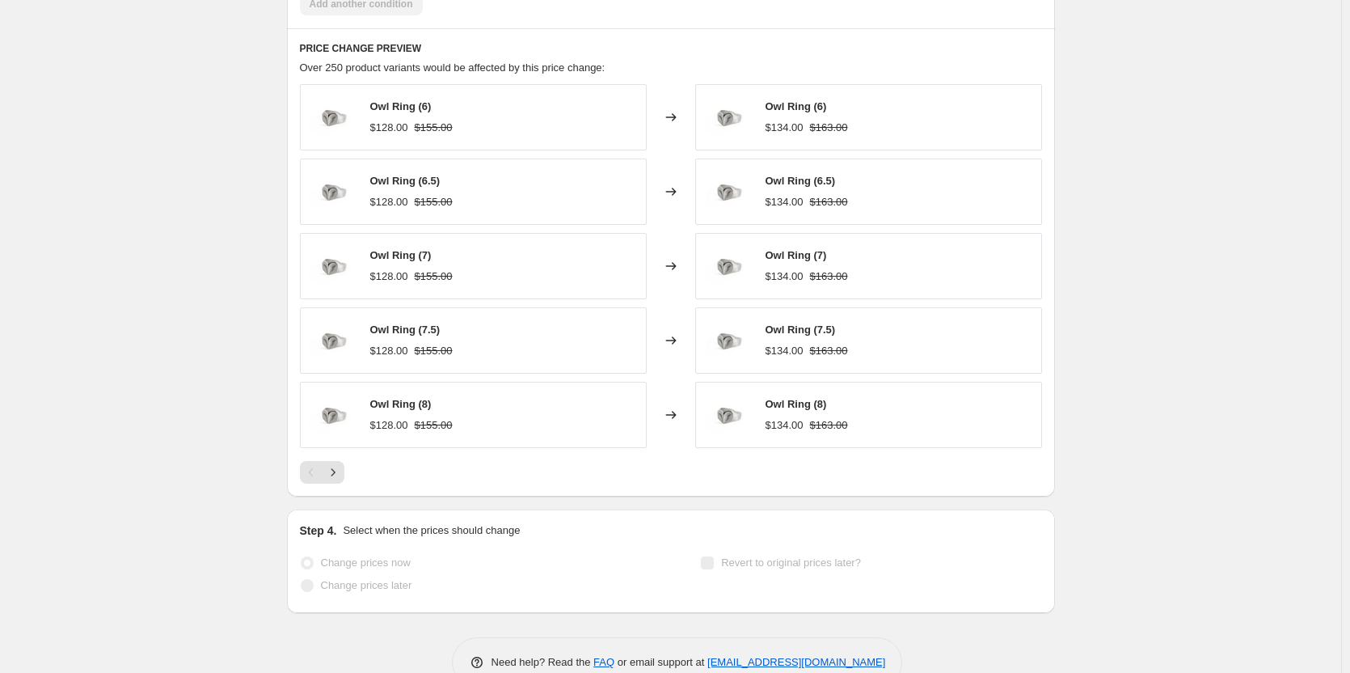
scroll to position [1406, 0]
